Goal: Task Accomplishment & Management: Use online tool/utility

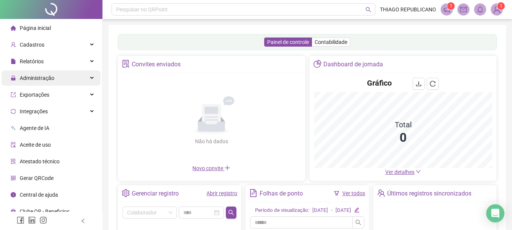
click at [44, 80] on span "Administração" at bounding box center [37, 78] width 35 height 6
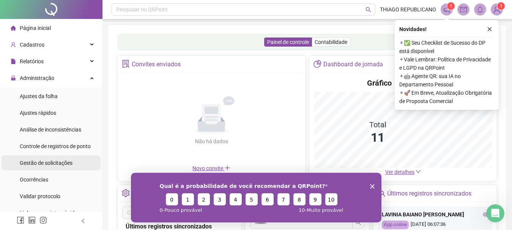
click at [37, 160] on span "Gestão de solicitações" at bounding box center [46, 163] width 53 height 6
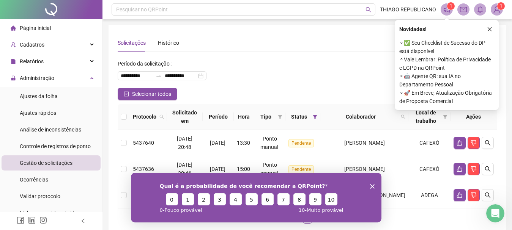
click at [373, 185] on polygon "Encerrar pesquisa" at bounding box center [372, 186] width 5 height 5
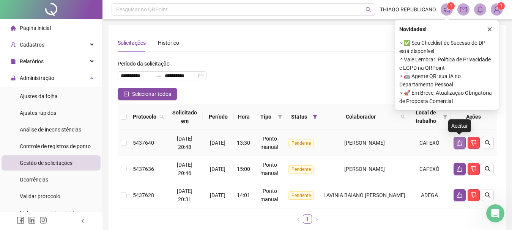
click at [457, 147] on button "button" at bounding box center [460, 143] width 12 height 12
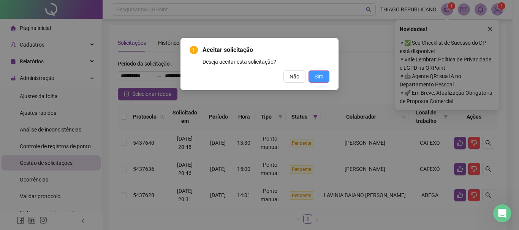
click at [324, 75] on button "Sim" at bounding box center [318, 77] width 21 height 12
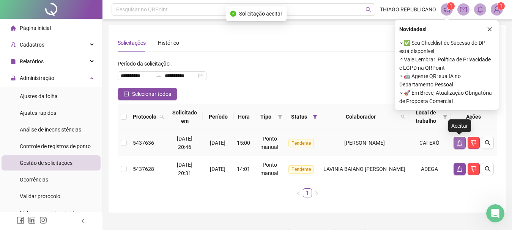
click at [457, 144] on icon "like" at bounding box center [459, 143] width 5 height 6
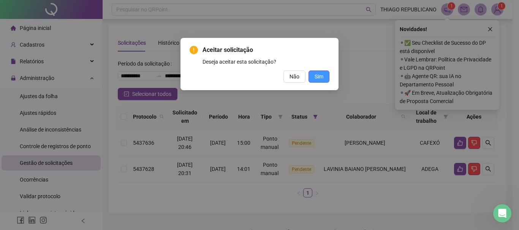
click at [319, 77] on span "Sim" at bounding box center [318, 77] width 9 height 8
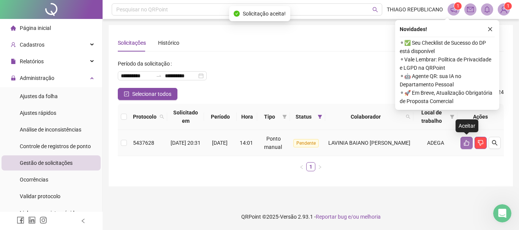
click at [462, 145] on button "button" at bounding box center [466, 143] width 12 height 12
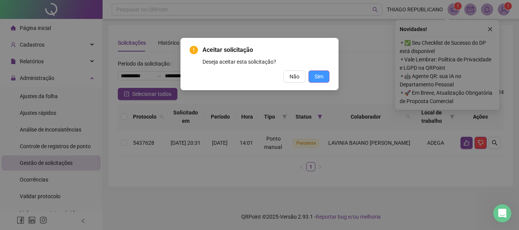
click at [323, 75] on button "Sim" at bounding box center [318, 77] width 21 height 12
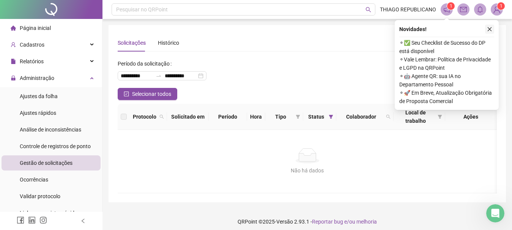
click at [491, 28] on icon "close" at bounding box center [489, 29] width 5 height 5
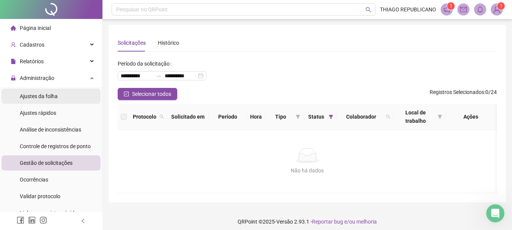
click at [41, 93] on span "Ajustes da folha" at bounding box center [39, 96] width 38 height 6
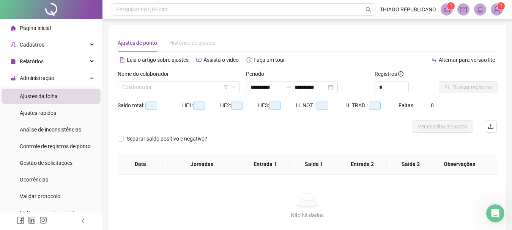
type input "**********"
click at [299, 83] on div "**********" at bounding box center [292, 87] width 92 height 12
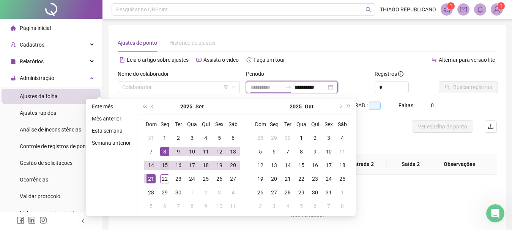
type input "**********"
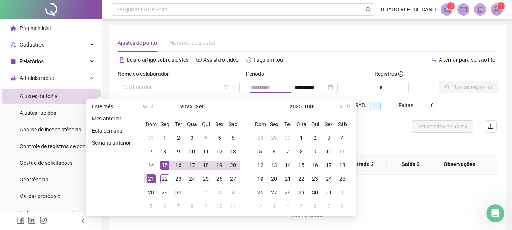
click at [160, 164] on div "15" at bounding box center [164, 165] width 9 height 9
type input "**********"
click at [232, 167] on div "20" at bounding box center [233, 165] width 9 height 9
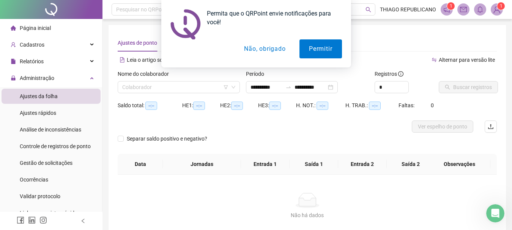
click at [270, 49] on button "Não, obrigado" at bounding box center [265, 48] width 60 height 19
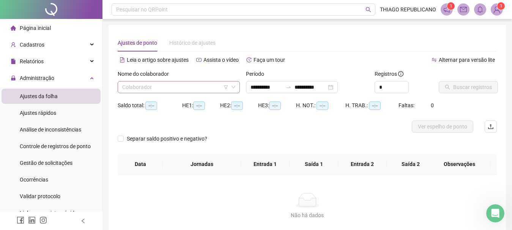
click at [206, 84] on input "search" at bounding box center [175, 87] width 106 height 11
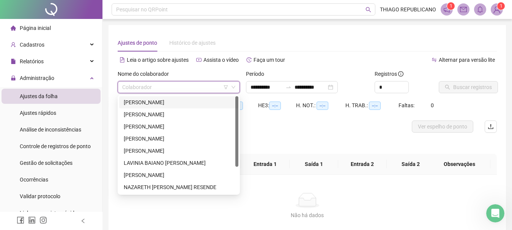
click at [163, 103] on div "[PERSON_NAME]" at bounding box center [179, 102] width 110 height 8
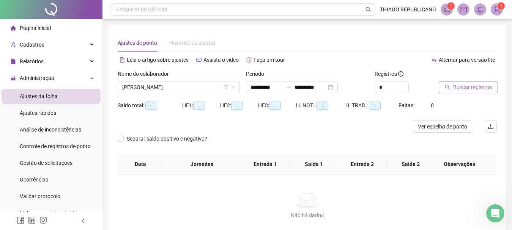
click at [444, 91] on button "Buscar registros" at bounding box center [468, 87] width 59 height 12
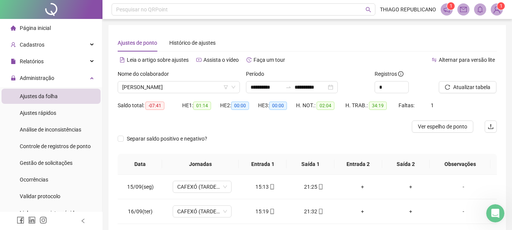
scroll to position [134, 0]
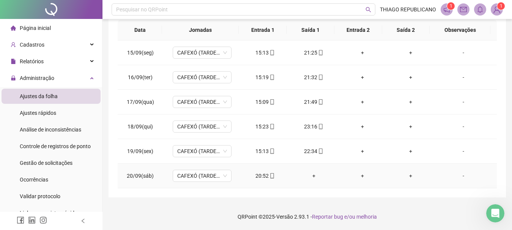
click at [309, 177] on div "+" at bounding box center [314, 176] width 36 height 8
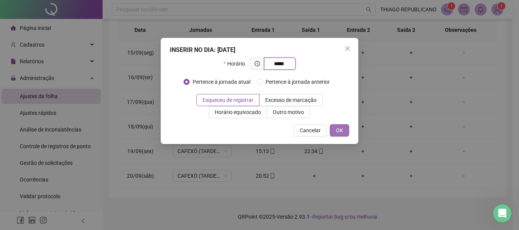
type input "*****"
click at [344, 132] on button "OK" at bounding box center [338, 131] width 19 height 12
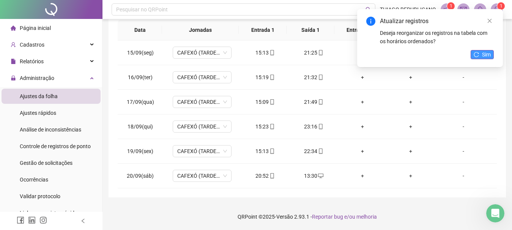
click at [484, 53] on span "Sim" at bounding box center [486, 54] width 9 height 8
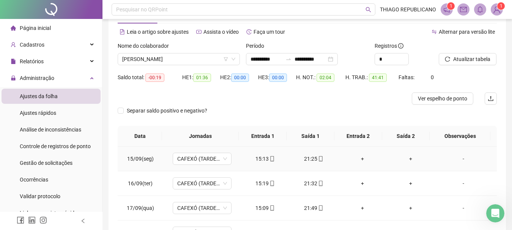
scroll to position [28, 0]
click at [202, 57] on span "[PERSON_NAME]" at bounding box center [178, 59] width 113 height 11
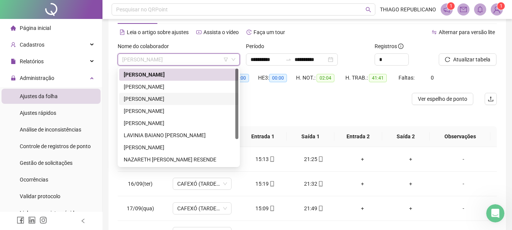
click at [172, 96] on div "[PERSON_NAME]" at bounding box center [179, 99] width 110 height 8
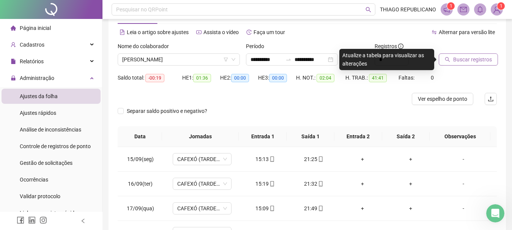
click at [446, 65] on button "Buscar registros" at bounding box center [468, 60] width 59 height 12
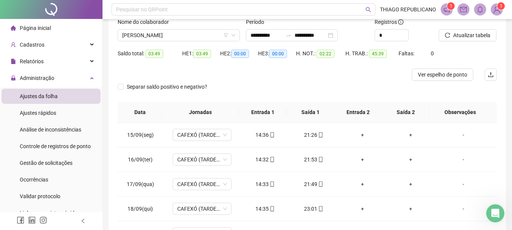
scroll to position [49, 0]
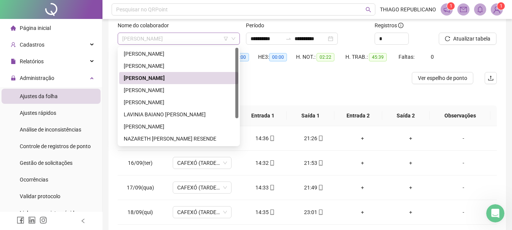
click at [194, 41] on span "[PERSON_NAME]" at bounding box center [178, 38] width 113 height 11
click at [162, 90] on div "[PERSON_NAME]" at bounding box center [179, 90] width 110 height 8
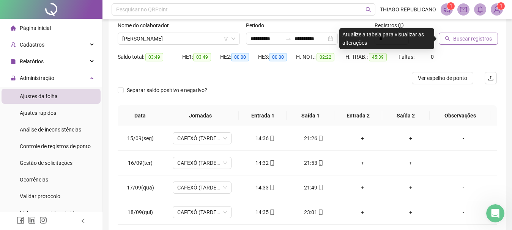
click at [474, 34] on button "Buscar registros" at bounding box center [468, 39] width 59 height 12
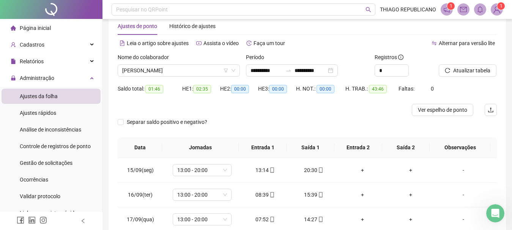
scroll to position [16, 0]
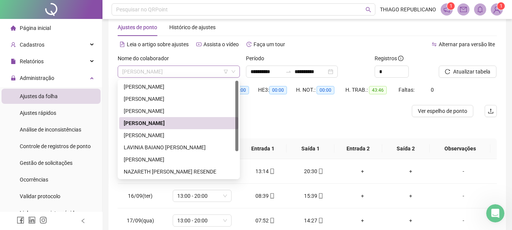
click at [201, 70] on span "[PERSON_NAME]" at bounding box center [178, 71] width 113 height 11
click at [166, 133] on div "[PERSON_NAME]" at bounding box center [179, 135] width 110 height 8
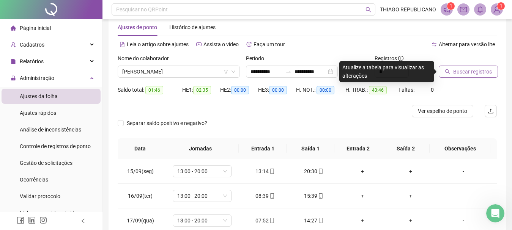
click at [462, 69] on span "Buscar registros" at bounding box center [472, 72] width 39 height 8
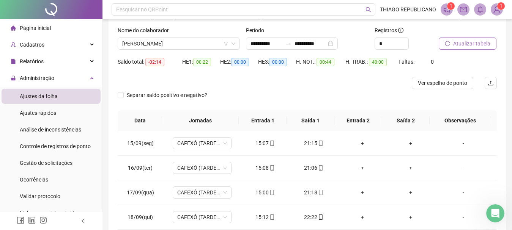
scroll to position [43, 0]
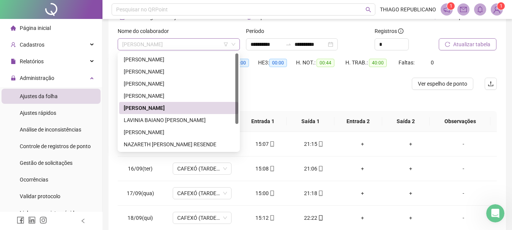
click at [200, 46] on span "[PERSON_NAME]" at bounding box center [178, 44] width 113 height 11
click at [159, 121] on div "LAVINIA BAIANO [PERSON_NAME]" at bounding box center [179, 120] width 110 height 8
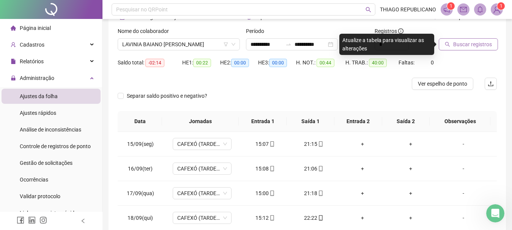
click at [476, 44] on span "Buscar registros" at bounding box center [472, 44] width 39 height 8
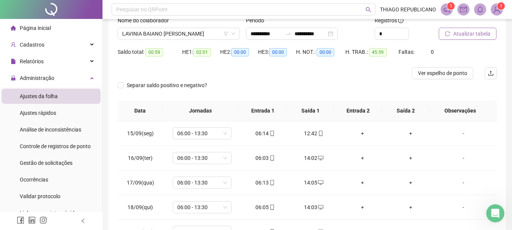
scroll to position [51, 0]
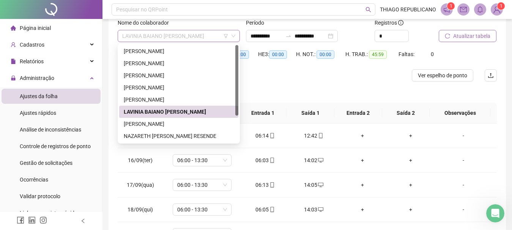
click at [208, 38] on span "LAVINIA BAIANO [PERSON_NAME]" at bounding box center [178, 35] width 113 height 11
click at [163, 121] on div "[PERSON_NAME]" at bounding box center [179, 124] width 110 height 8
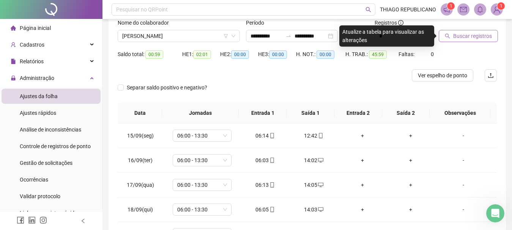
click at [463, 30] on button "Buscar registros" at bounding box center [468, 36] width 59 height 12
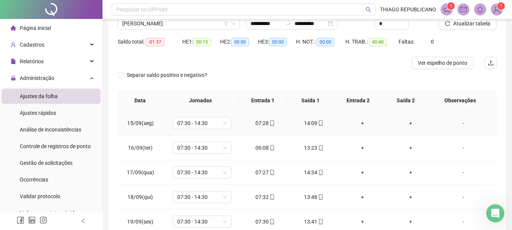
scroll to position [63, 0]
click at [208, 26] on span "[PERSON_NAME]" at bounding box center [178, 23] width 113 height 11
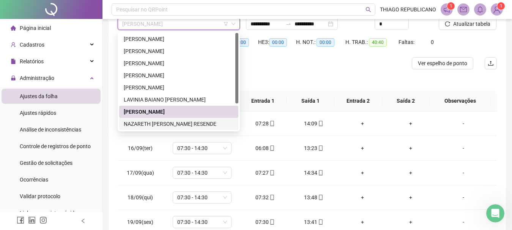
click at [167, 122] on div "NAZARETH [PERSON_NAME] RESENDE" at bounding box center [179, 124] width 110 height 8
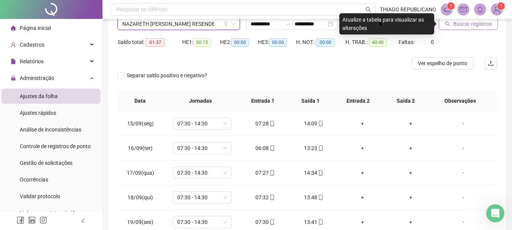
click at [451, 27] on button "Buscar registros" at bounding box center [468, 24] width 59 height 12
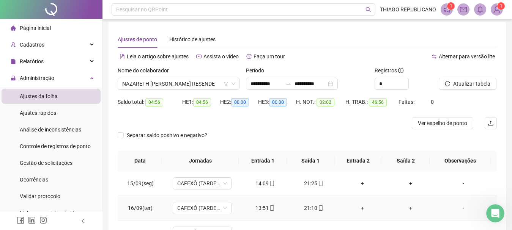
scroll to position [3, 0]
click at [203, 86] on span "NAZARETH [PERSON_NAME] RESENDE" at bounding box center [178, 84] width 113 height 11
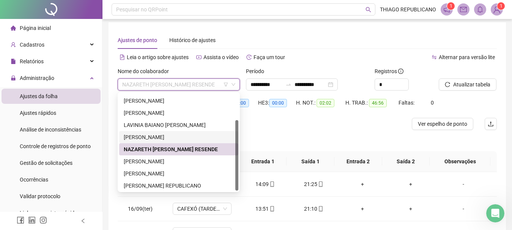
scroll to position [36, 0]
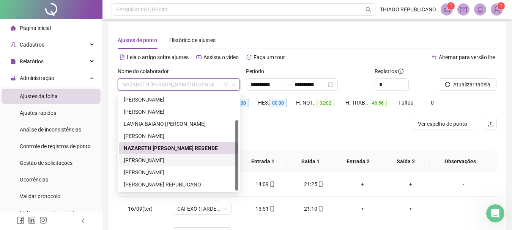
click at [158, 162] on div "[PERSON_NAME]" at bounding box center [179, 160] width 110 height 8
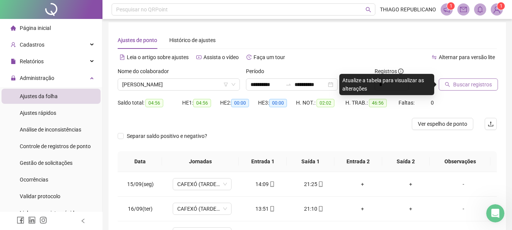
click at [465, 87] on span "Buscar registros" at bounding box center [472, 84] width 39 height 8
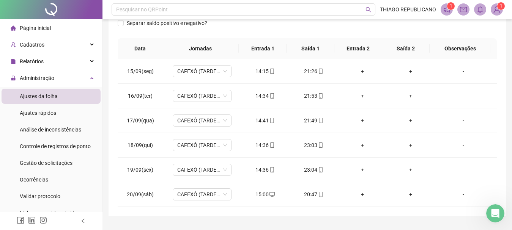
scroll to position [134, 0]
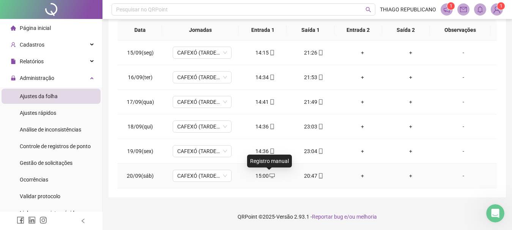
click at [270, 175] on icon "desktop" at bounding box center [272, 176] width 5 height 5
type input "**********"
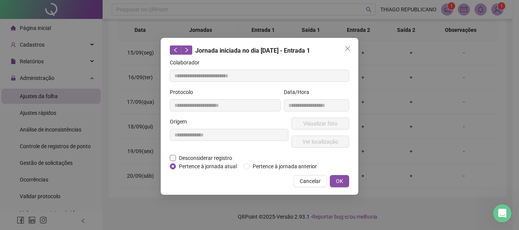
click at [219, 156] on span "Desconsiderar registro" at bounding box center [205, 158] width 59 height 8
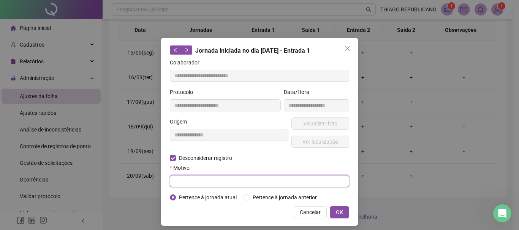
click at [219, 179] on input "text" at bounding box center [259, 181] width 179 height 12
type input "****"
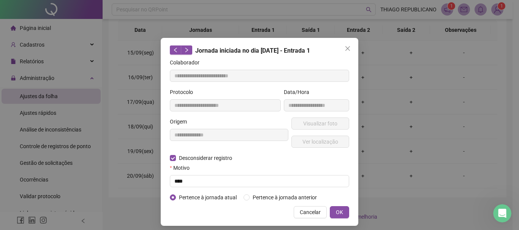
click at [334, 206] on div "**********" at bounding box center [259, 132] width 197 height 188
click at [334, 208] on button "OK" at bounding box center [338, 212] width 19 height 12
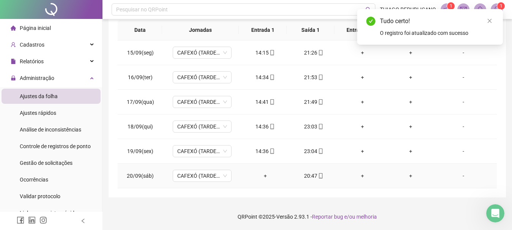
click at [261, 173] on div "+" at bounding box center [265, 176] width 36 height 8
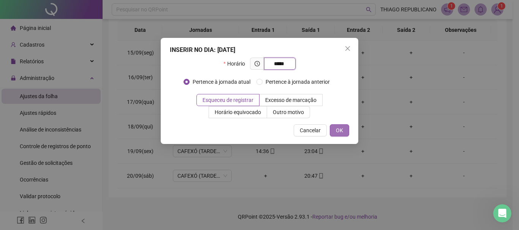
type input "*****"
click at [332, 127] on button "OK" at bounding box center [338, 131] width 19 height 12
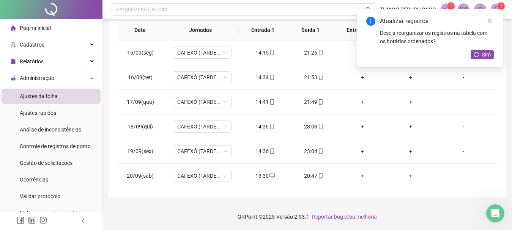
click at [85, 230] on div at bounding box center [82, 221] width 5 height 18
